Goal: Task Accomplishment & Management: Manage account settings

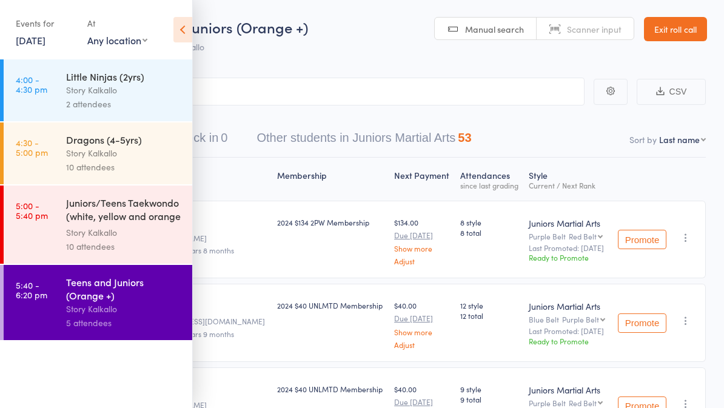
click at [187, 36] on icon at bounding box center [182, 29] width 19 height 25
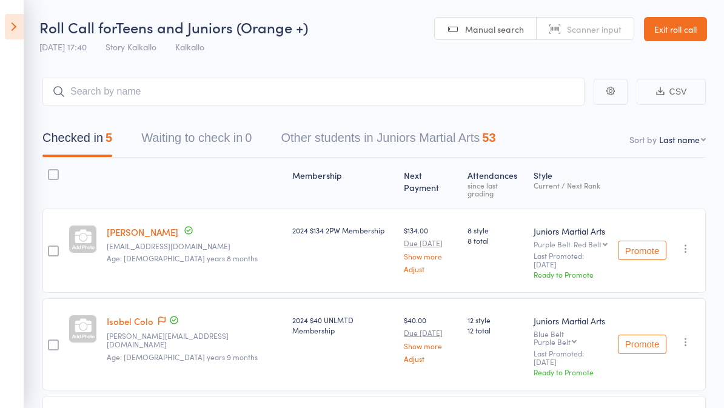
click at [16, 29] on icon at bounding box center [14, 26] width 19 height 25
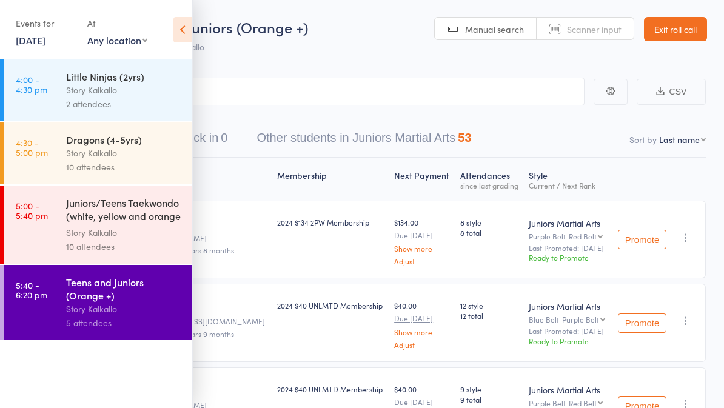
click at [127, 222] on div "Juniors/Teens Taekwondo (white, yellow and orange ..." at bounding box center [124, 211] width 116 height 30
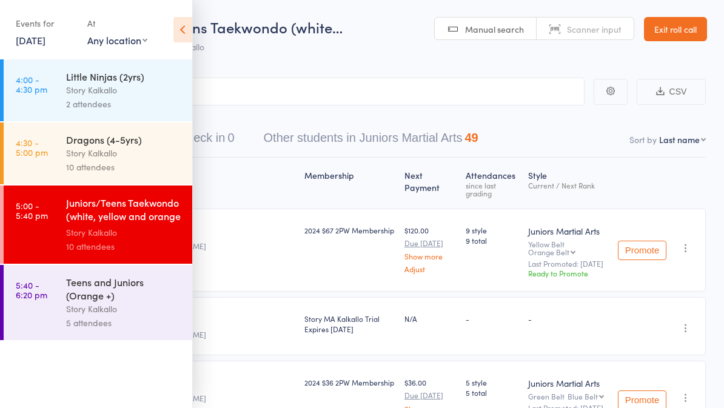
click at [186, 26] on icon at bounding box center [182, 29] width 19 height 25
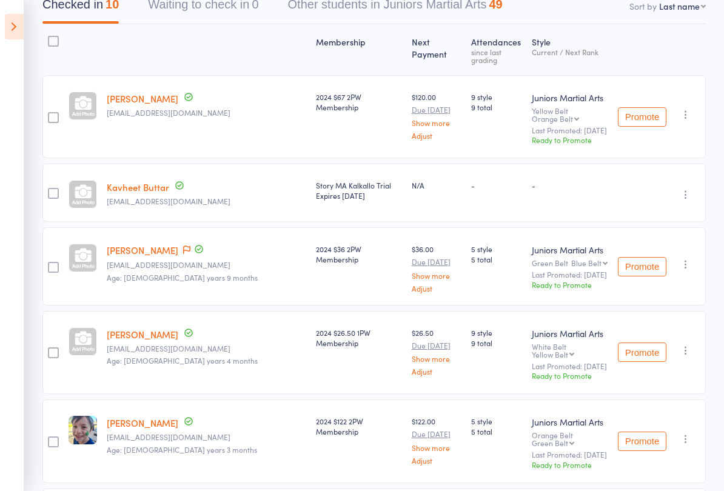
click at [148, 181] on link "Kavheet Buttar" at bounding box center [138, 187] width 62 height 13
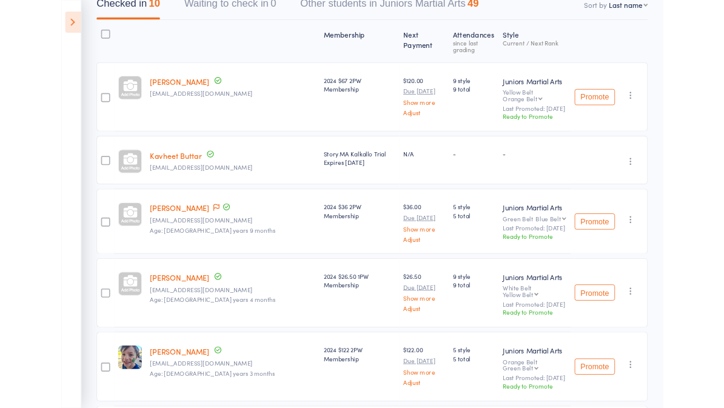
scroll to position [167, 0]
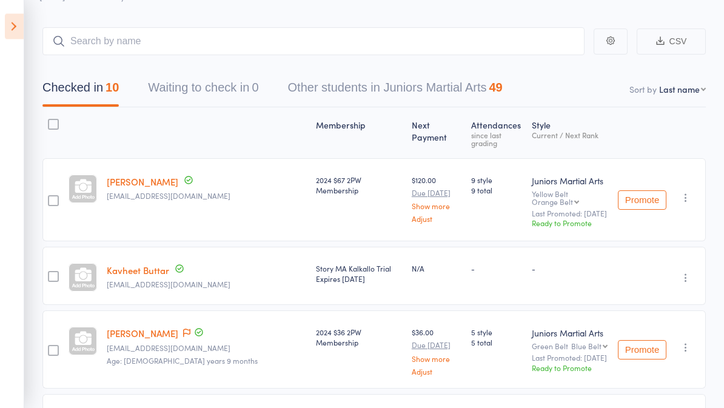
click at [10, 30] on icon at bounding box center [14, 26] width 19 height 25
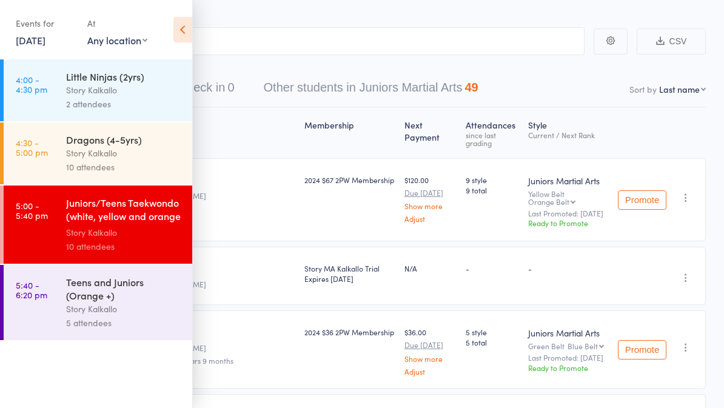
click at [138, 163] on div "10 attendees" at bounding box center [124, 167] width 116 height 14
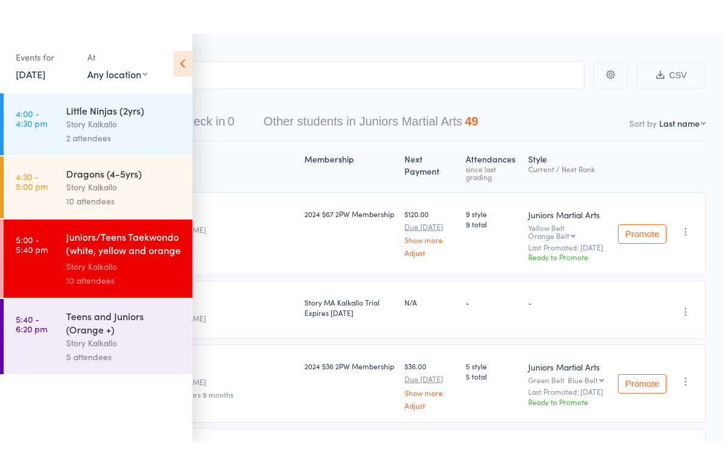
scroll to position [8, 0]
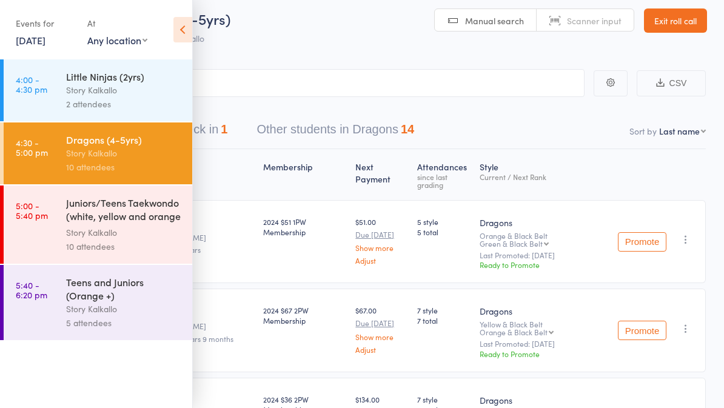
click at [181, 25] on icon at bounding box center [182, 29] width 19 height 25
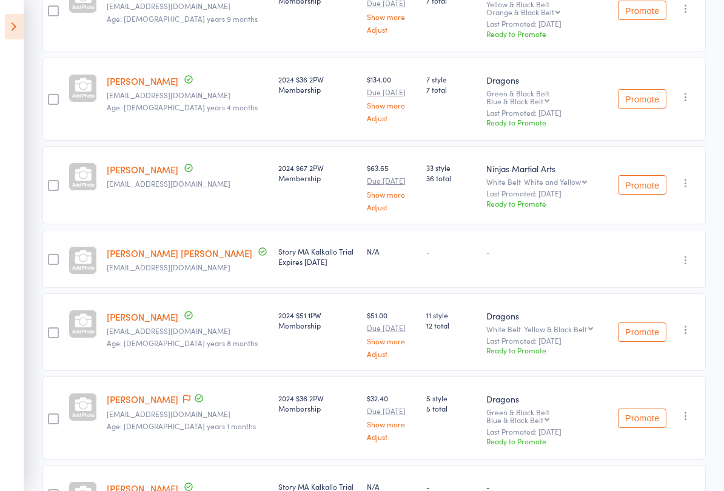
click at [173, 250] on link "Naisha Karki Dhamala" at bounding box center [180, 253] width 146 height 13
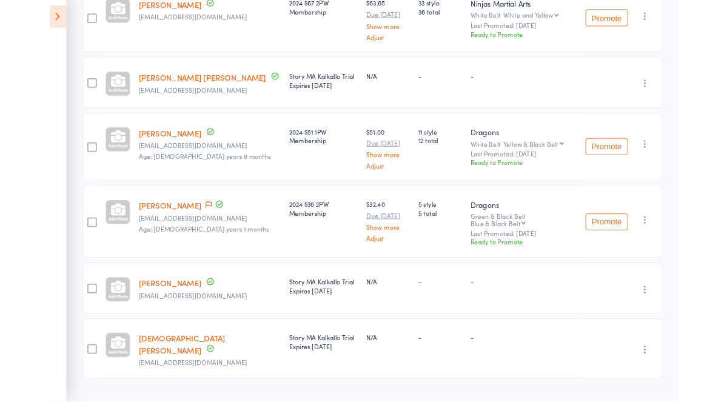
scroll to position [551, 0]
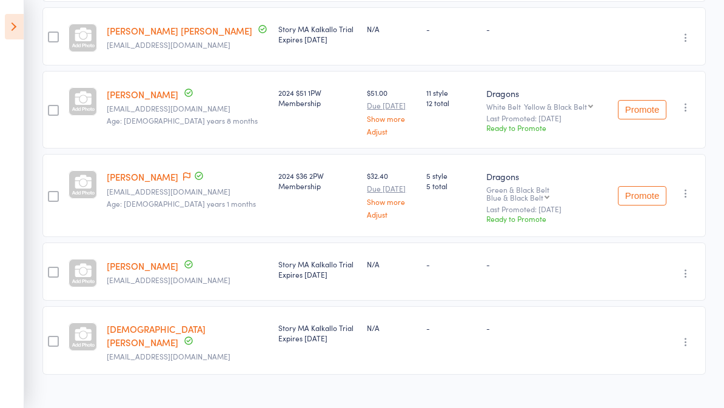
click at [145, 276] on small "216akashdeep@gmail.com" at bounding box center [188, 280] width 162 height 8
click at [165, 260] on link "Eilahee Sandhu" at bounding box center [143, 266] width 72 height 13
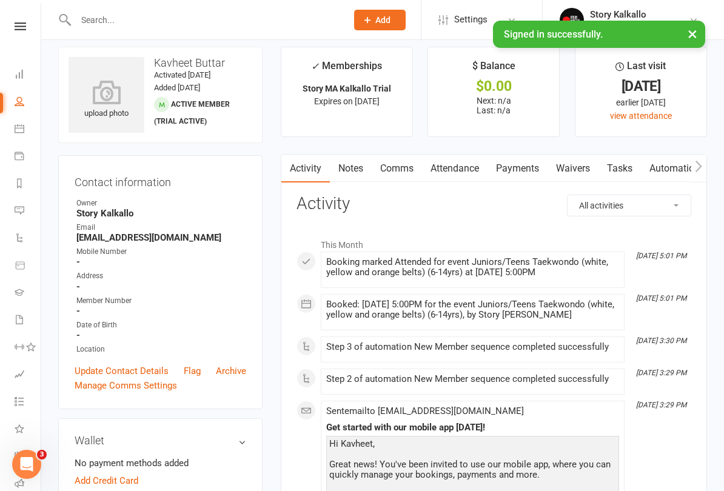
click at [582, 169] on link "Waivers" at bounding box center [573, 169] width 51 height 28
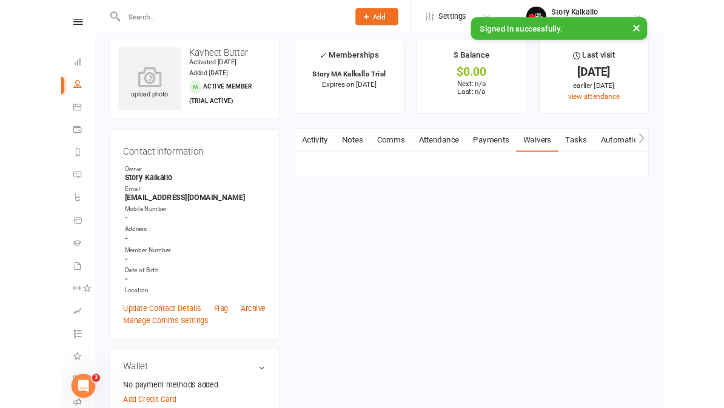
scroll to position [44, 0]
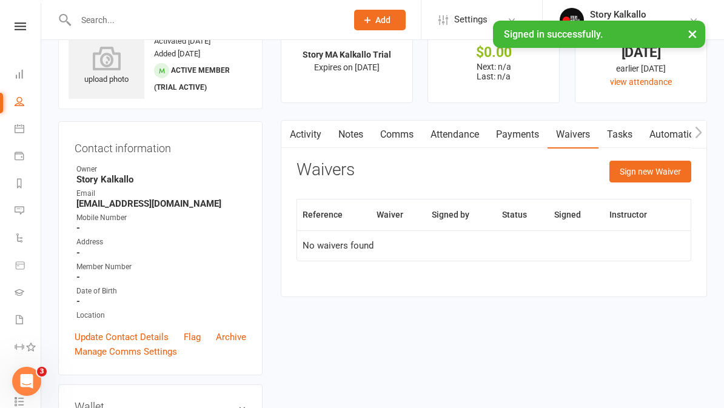
click at [645, 166] on button "Sign new Waiver" at bounding box center [651, 172] width 82 height 22
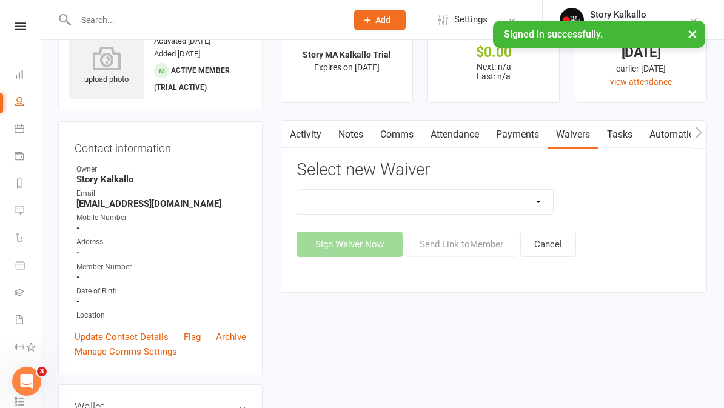
click at [505, 195] on select "Return Member offer Waiver Story MA New Member Story Martial Arts Kalkallo Paid…" at bounding box center [425, 202] width 256 height 24
select select "11490"
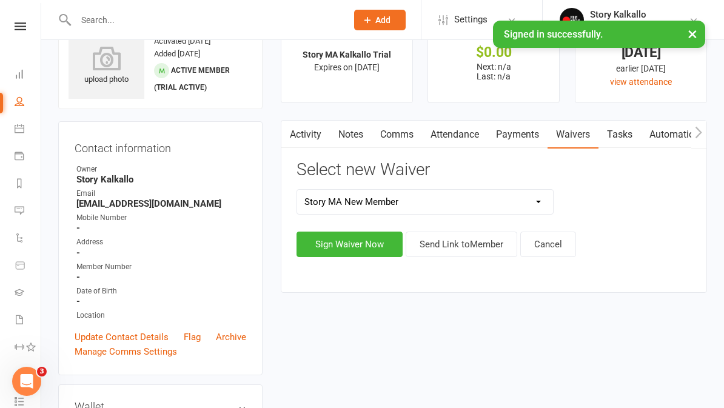
click at [473, 247] on button "Send Link to Member" at bounding box center [462, 244] width 112 height 25
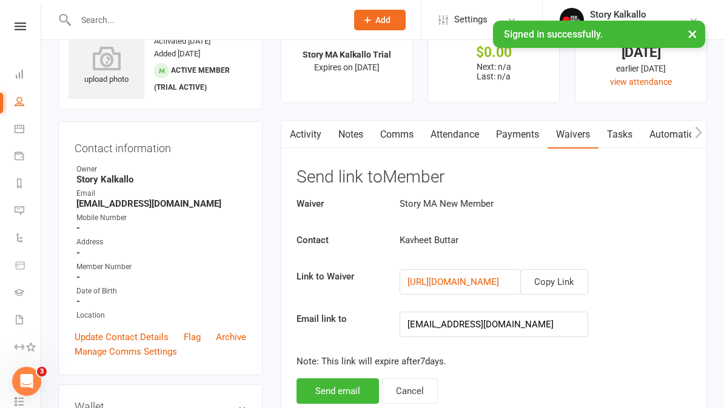
click at [357, 392] on button "Send email" at bounding box center [338, 391] width 82 height 25
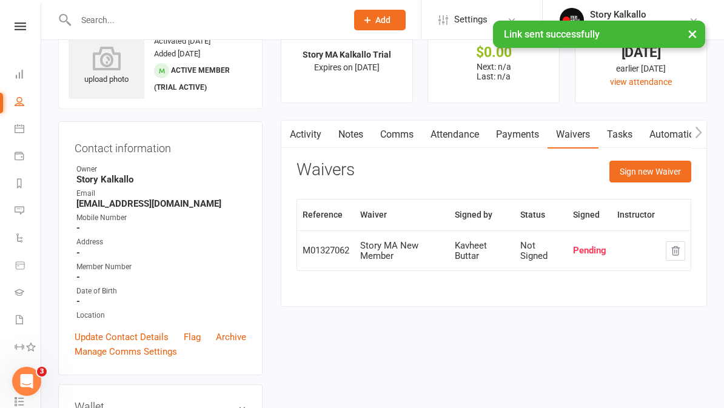
click at [16, 21] on div "× Link sent successfully" at bounding box center [354, 21] width 709 height 0
click at [23, 21] on div "× Link sent successfully" at bounding box center [354, 21] width 709 height 0
click at [22, 21] on div "× Link sent successfully" at bounding box center [354, 21] width 709 height 0
click at [21, 21] on div "× Link sent successfully" at bounding box center [354, 21] width 709 height 0
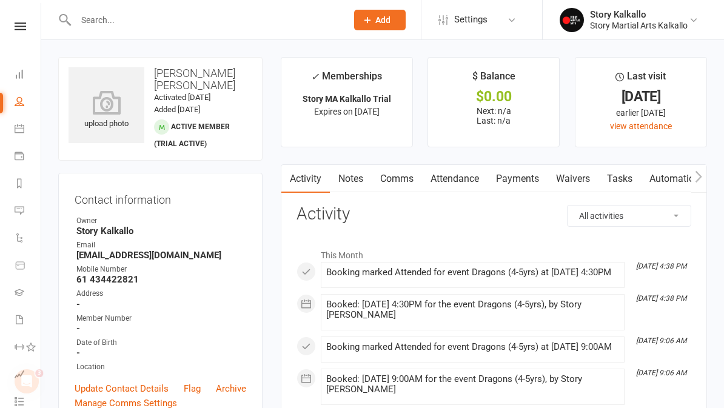
click at [577, 175] on link "Waivers" at bounding box center [573, 179] width 51 height 28
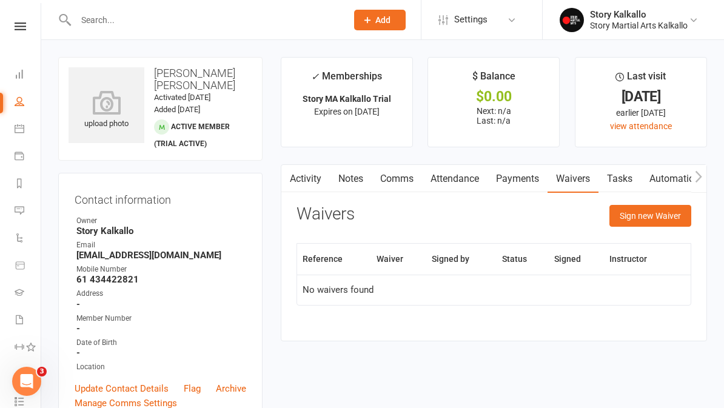
click at [647, 217] on button "Sign new Waiver" at bounding box center [651, 216] width 82 height 22
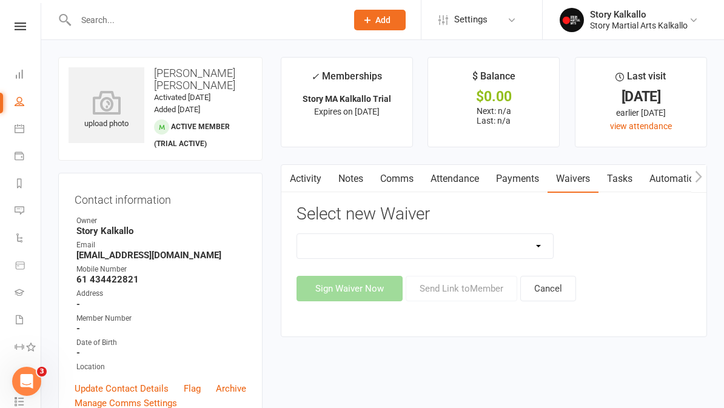
click at [468, 252] on select "Return Member offer Waiver Story MA New Member Story Martial Arts Kalkallo Paid…" at bounding box center [425, 246] width 256 height 24
select select "11490"
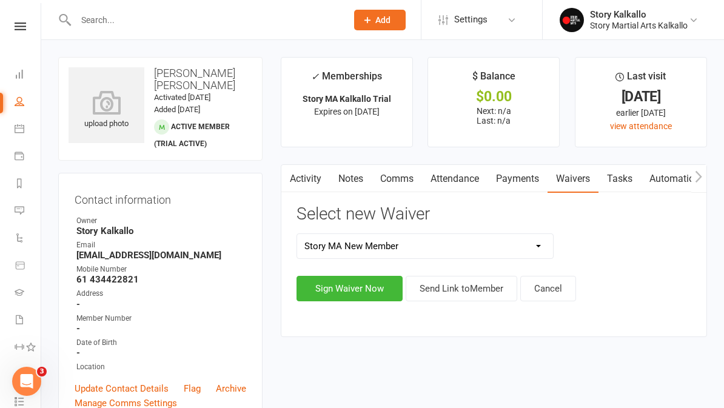
click at [474, 295] on button "Send Link to Member" at bounding box center [462, 288] width 112 height 25
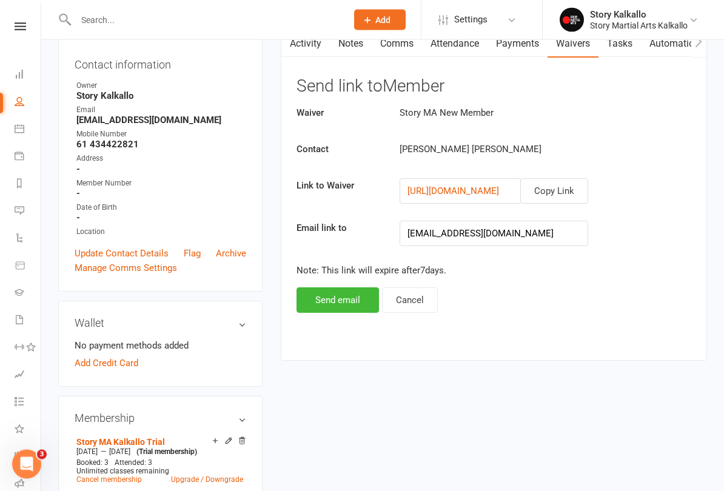
click at [357, 298] on button "Send email" at bounding box center [338, 300] width 82 height 25
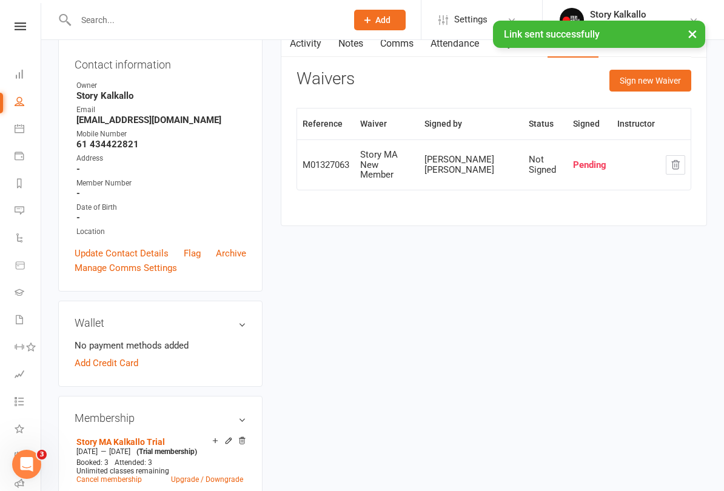
click at [20, 21] on div "× Link sent successfully" at bounding box center [354, 21] width 709 height 0
click at [24, 21] on div "× Link sent successfully" at bounding box center [354, 21] width 709 height 0
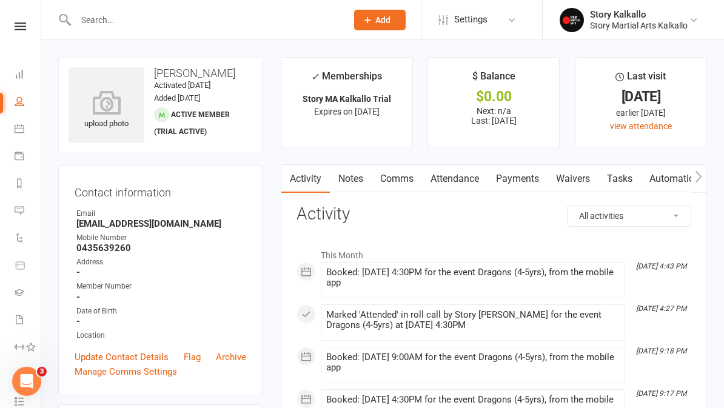
click at [576, 183] on link "Waivers" at bounding box center [573, 179] width 51 height 28
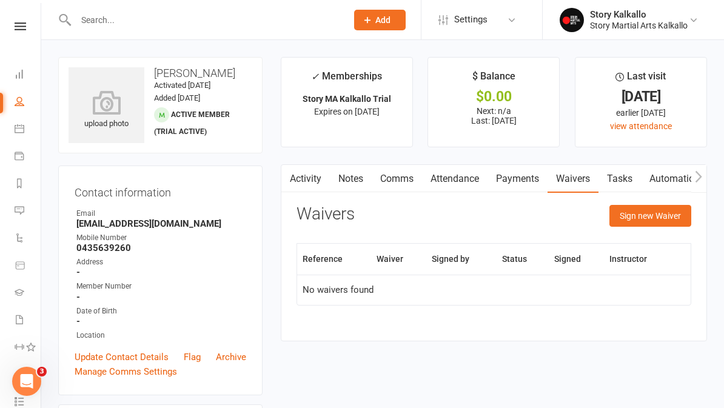
click at [648, 220] on button "Sign new Waiver" at bounding box center [651, 216] width 82 height 22
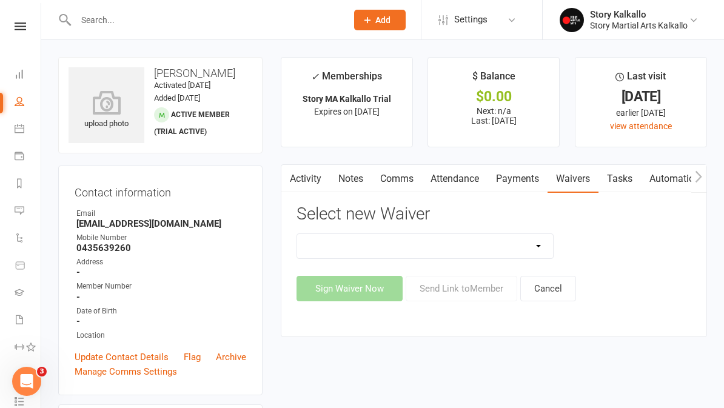
click at [494, 242] on select "Return Member offer Waiver Story MA New Member Story Martial Arts Kalkallo Paid…" at bounding box center [425, 246] width 256 height 24
select select "11490"
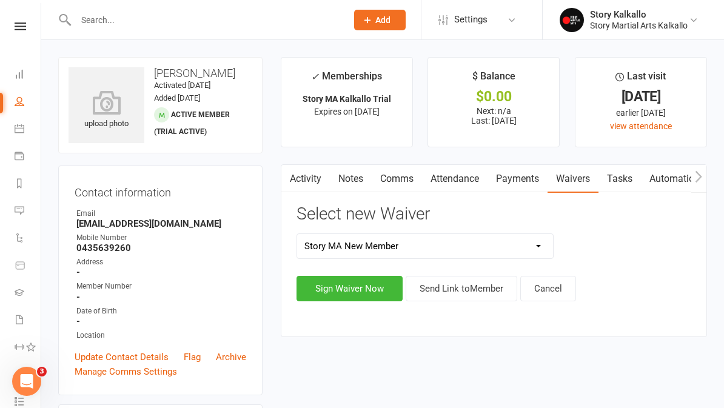
click at [455, 288] on button "Send Link to Member" at bounding box center [462, 288] width 112 height 25
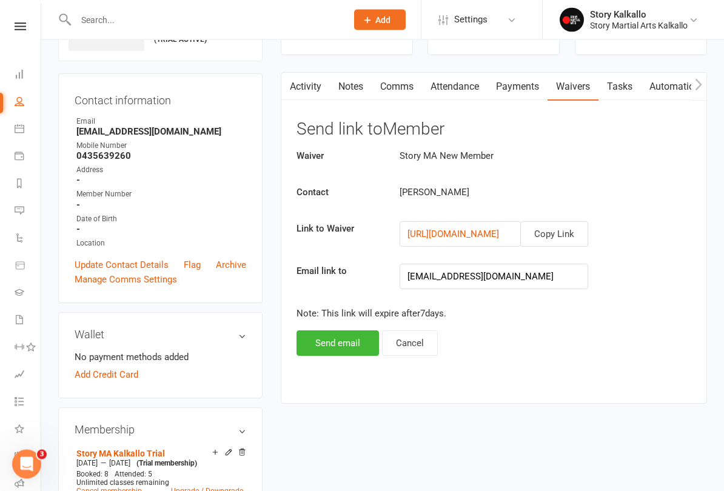
click at [363, 344] on button "Send email" at bounding box center [338, 343] width 82 height 25
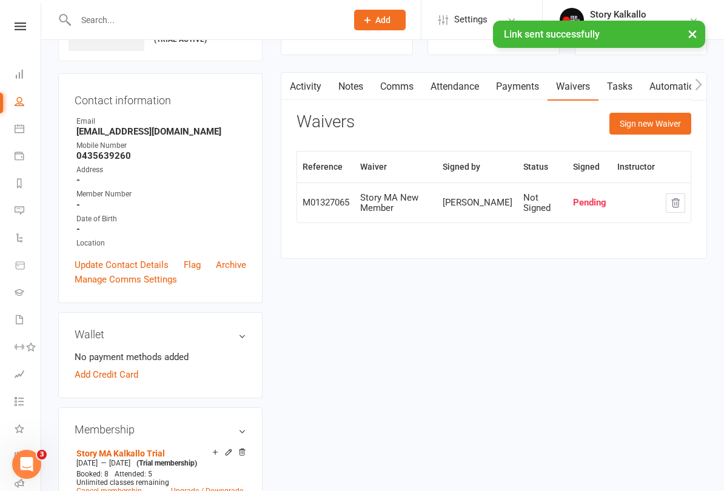
click at [29, 66] on link "Dashboard" at bounding box center [28, 75] width 27 height 27
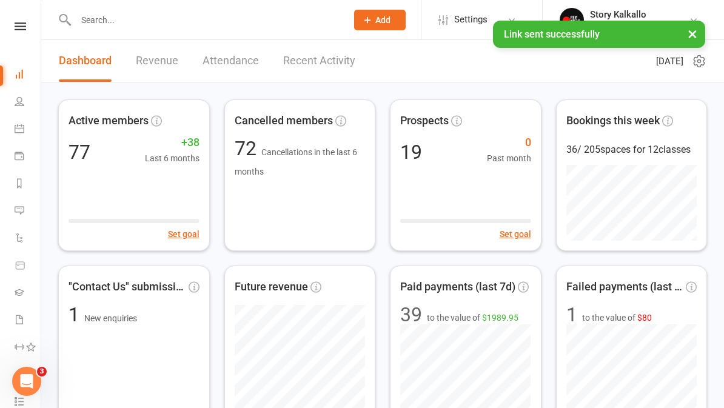
click at [323, 62] on link "Recent Activity" at bounding box center [319, 61] width 72 height 42
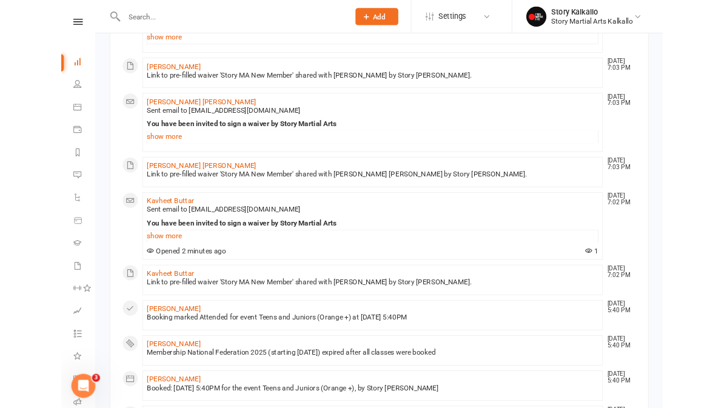
scroll to position [193, 0]
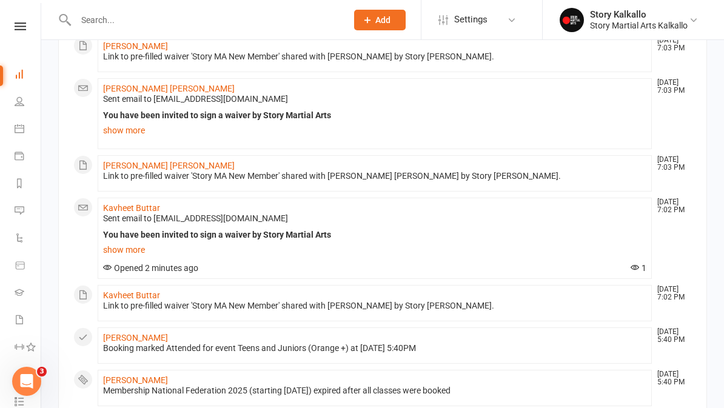
click at [220, 22] on input "text" at bounding box center [205, 20] width 266 height 17
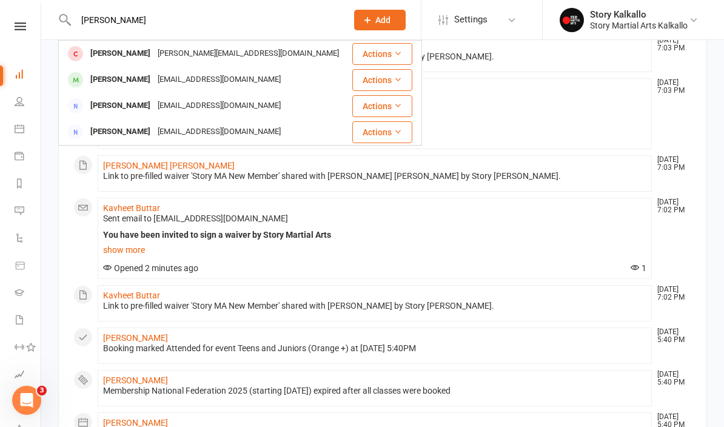
type input "Mason"
click at [131, 81] on div "Mason Taylor" at bounding box center [120, 80] width 67 height 18
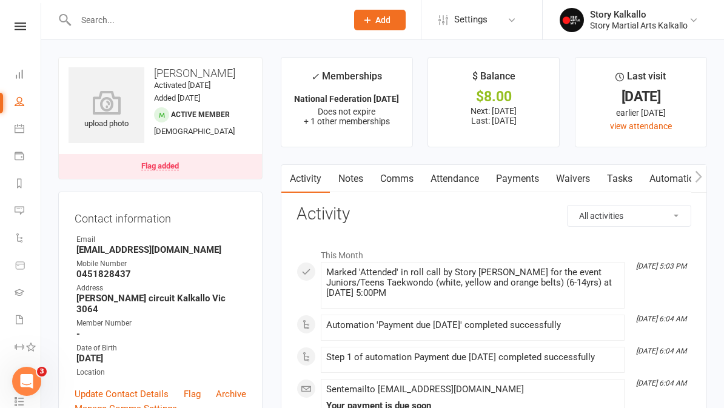
click at [511, 179] on link "Payments" at bounding box center [518, 179] width 60 height 28
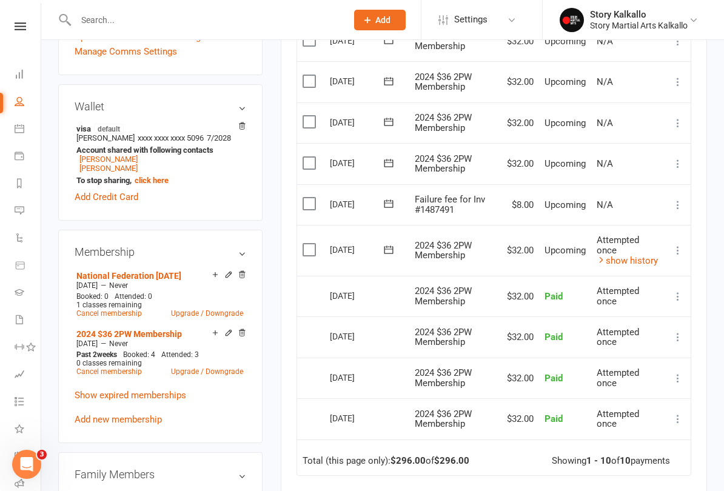
scroll to position [360, 0]
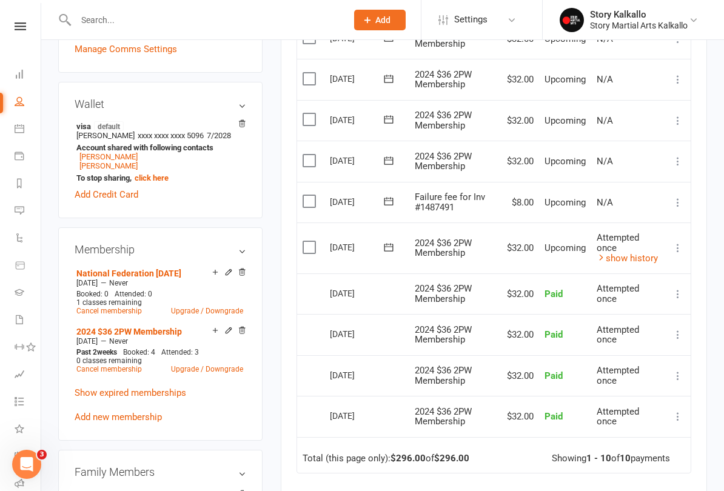
click at [383, 248] on icon at bounding box center [389, 247] width 12 height 12
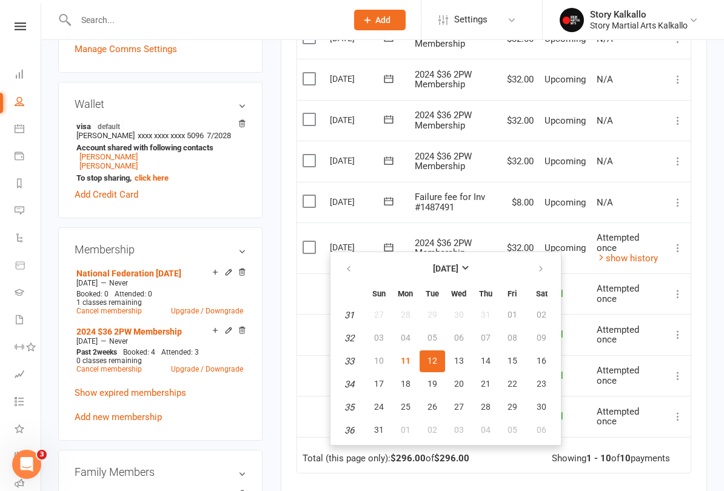
click at [436, 362] on span "12" at bounding box center [433, 361] width 10 height 10
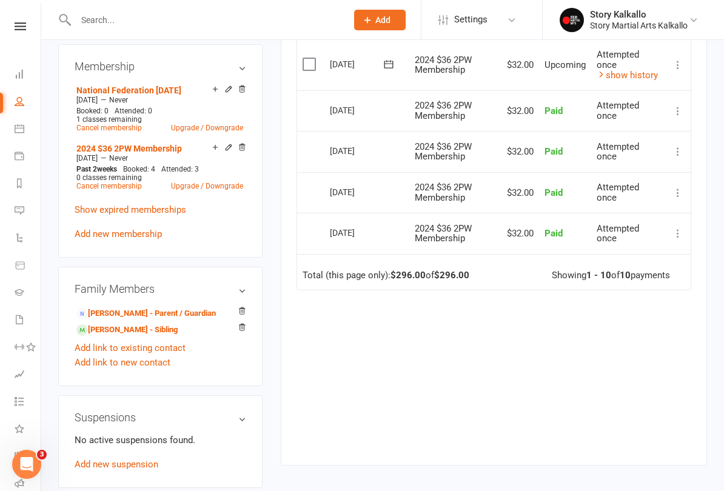
scroll to position [545, 0]
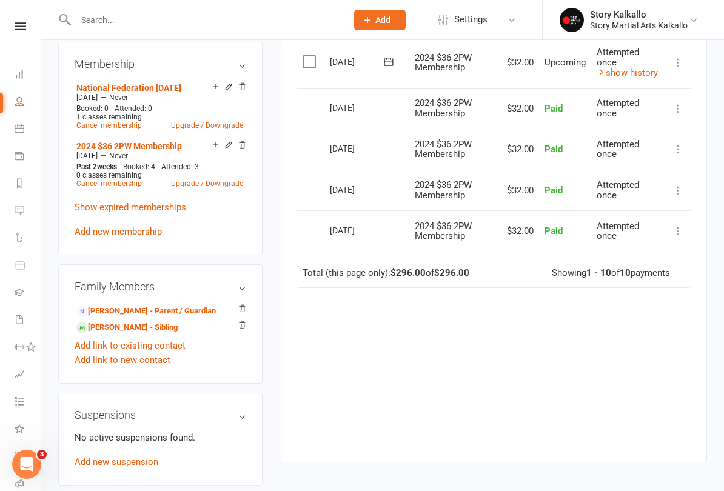
click at [147, 322] on link "Riley Taylor - Sibling" at bounding box center [126, 328] width 101 height 13
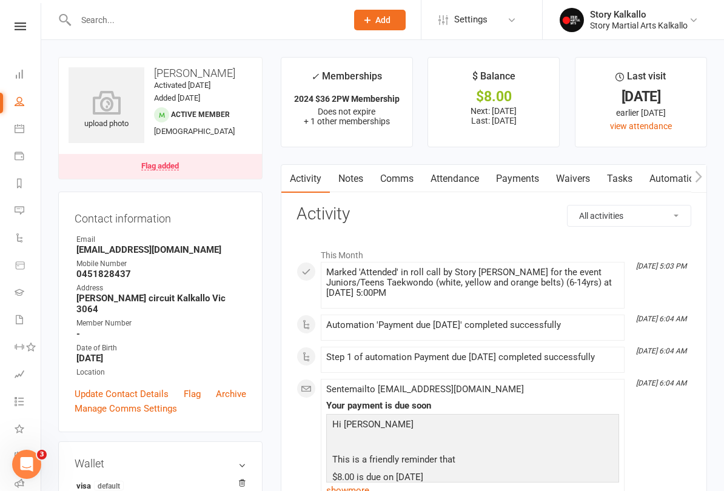
click at [529, 182] on link "Payments" at bounding box center [518, 179] width 60 height 28
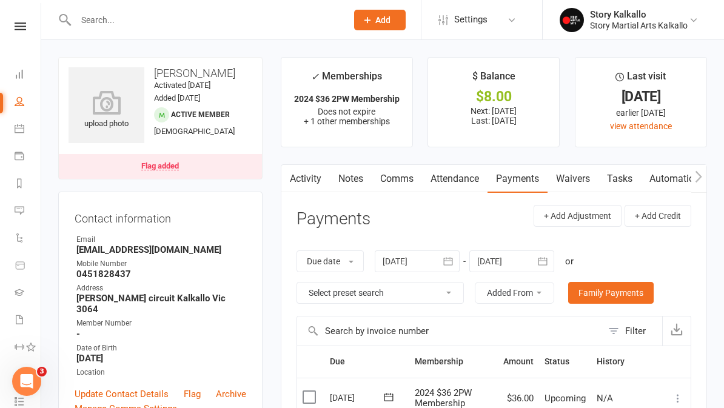
click at [16, 86] on link "Dashboard" at bounding box center [28, 75] width 27 height 27
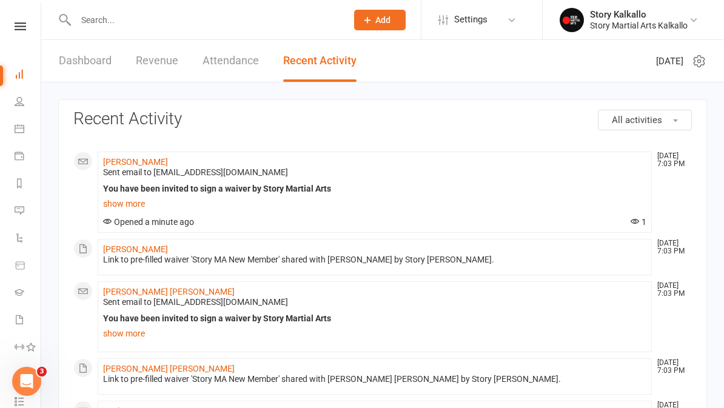
click at [87, 65] on link "Dashboard" at bounding box center [85, 61] width 53 height 42
